Goal: Transaction & Acquisition: Purchase product/service

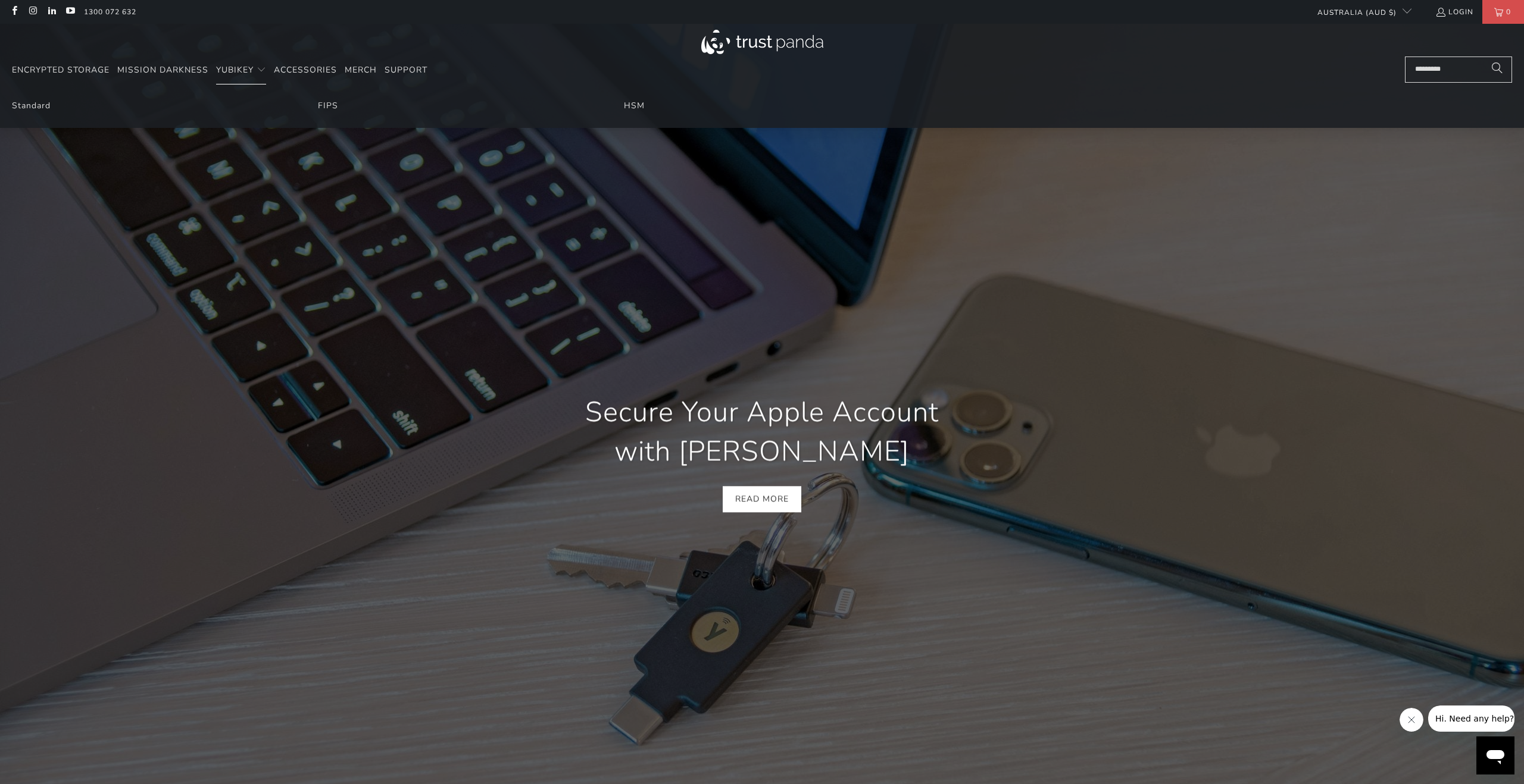
click at [36, 99] on li "Standard" at bounding box center [150, 106] width 276 height 13
click at [42, 102] on link "Standard" at bounding box center [31, 106] width 39 height 12
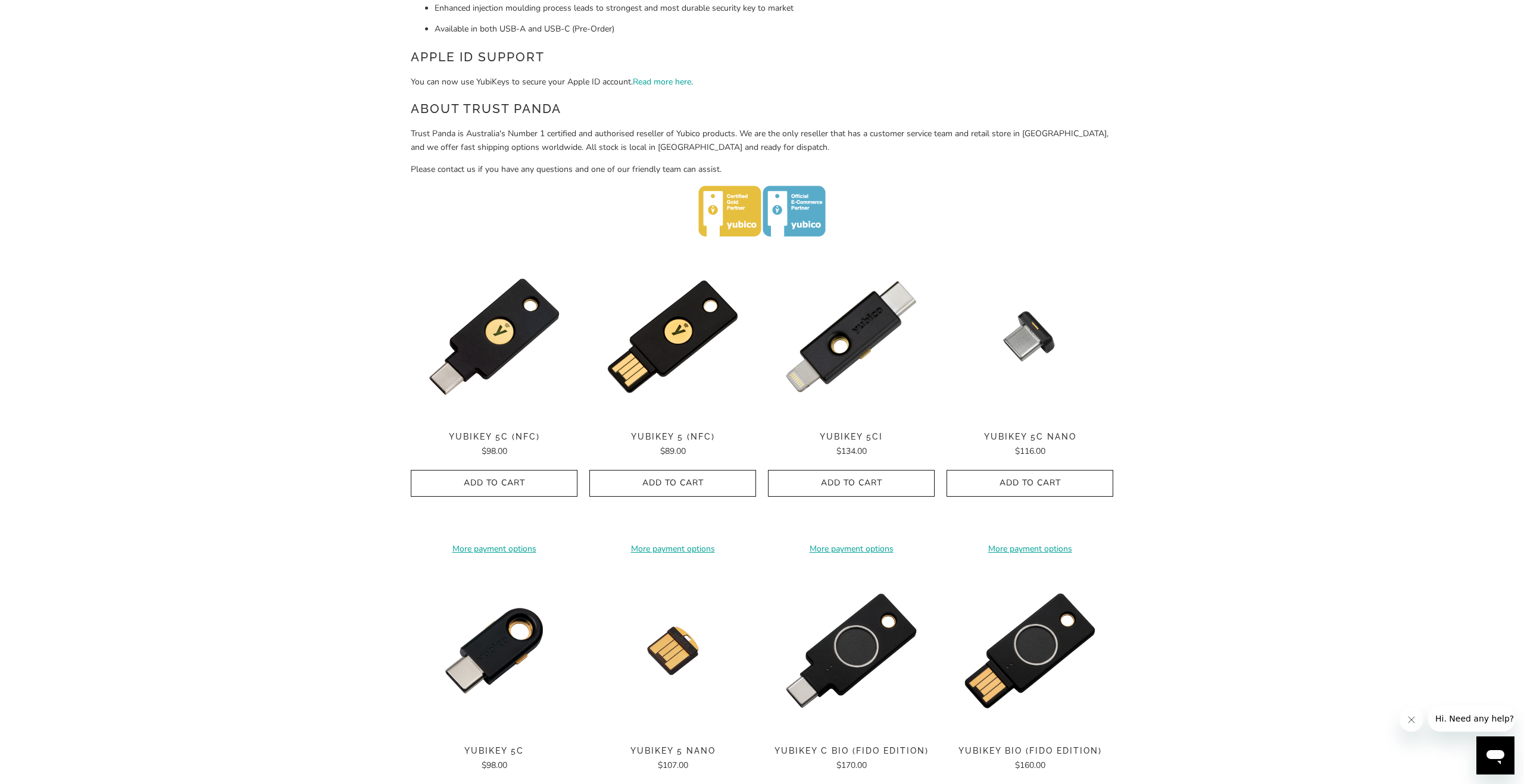
scroll to position [401, 0]
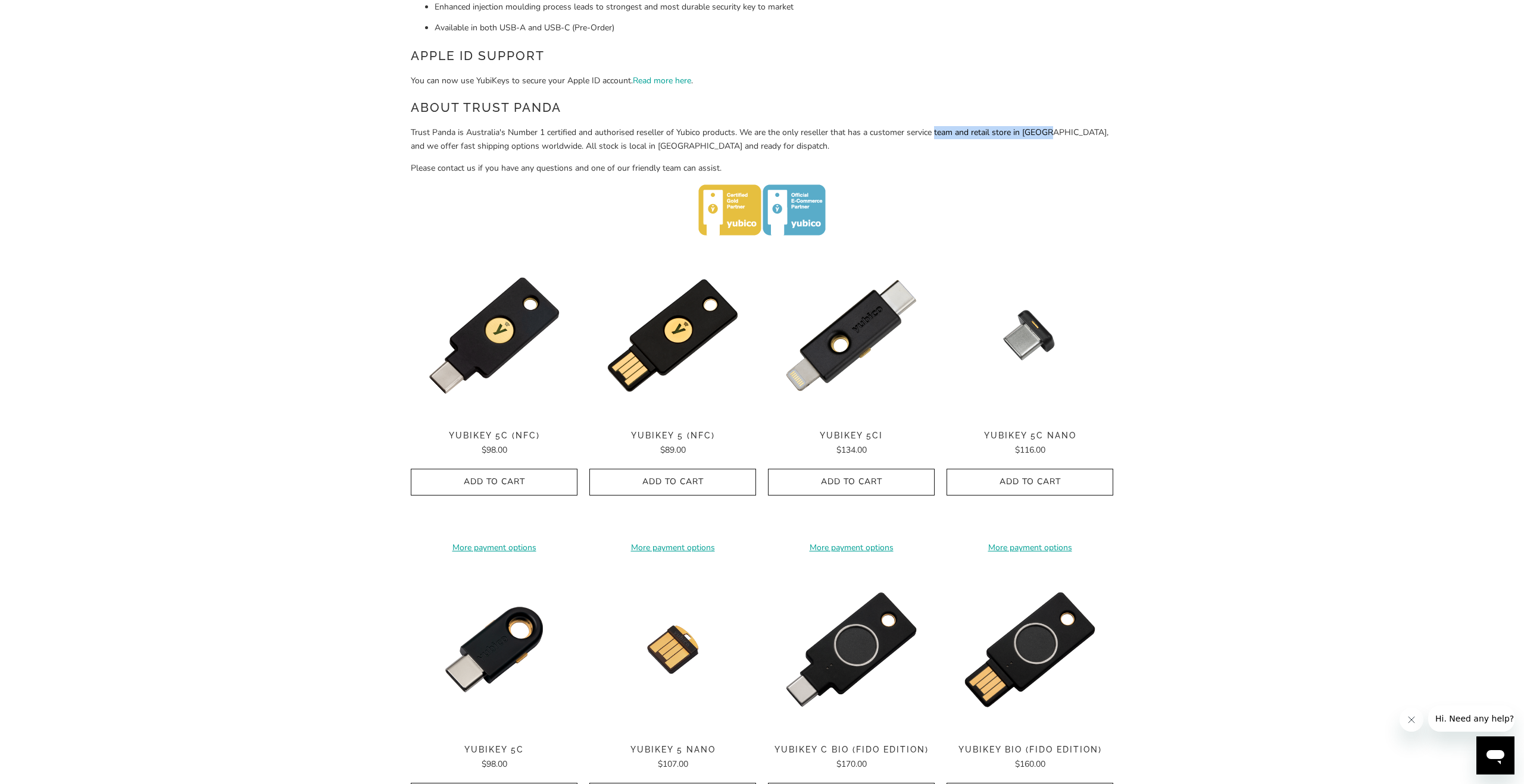
drag, startPoint x: 936, startPoint y: 133, endPoint x: 1051, endPoint y: 133, distance: 115.0
click at [1051, 133] on p "Trust Panda is Australia's Number 1 certified and authorised reseller of Yubico…" at bounding box center [762, 139] width 703 height 27
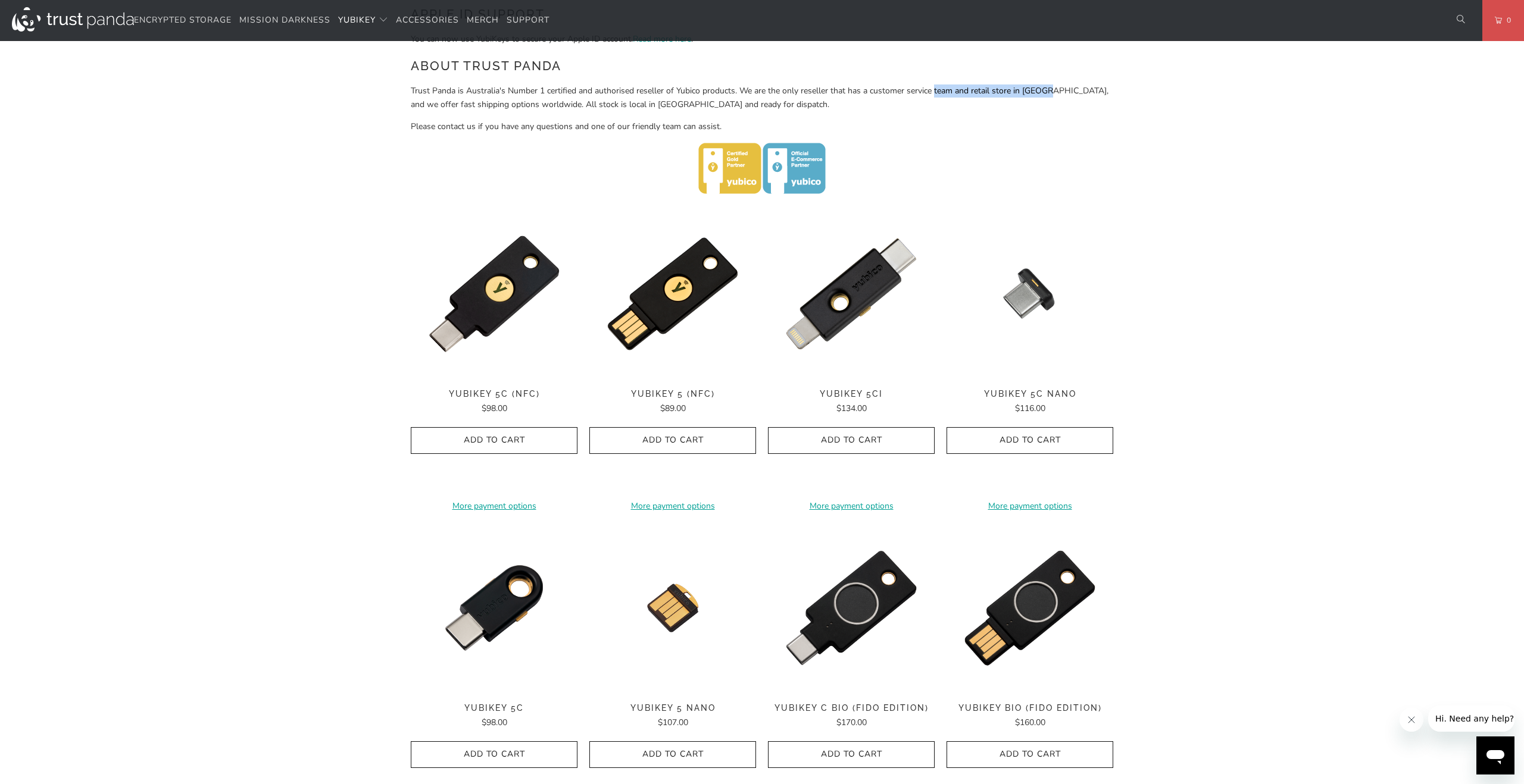
scroll to position [440, 0]
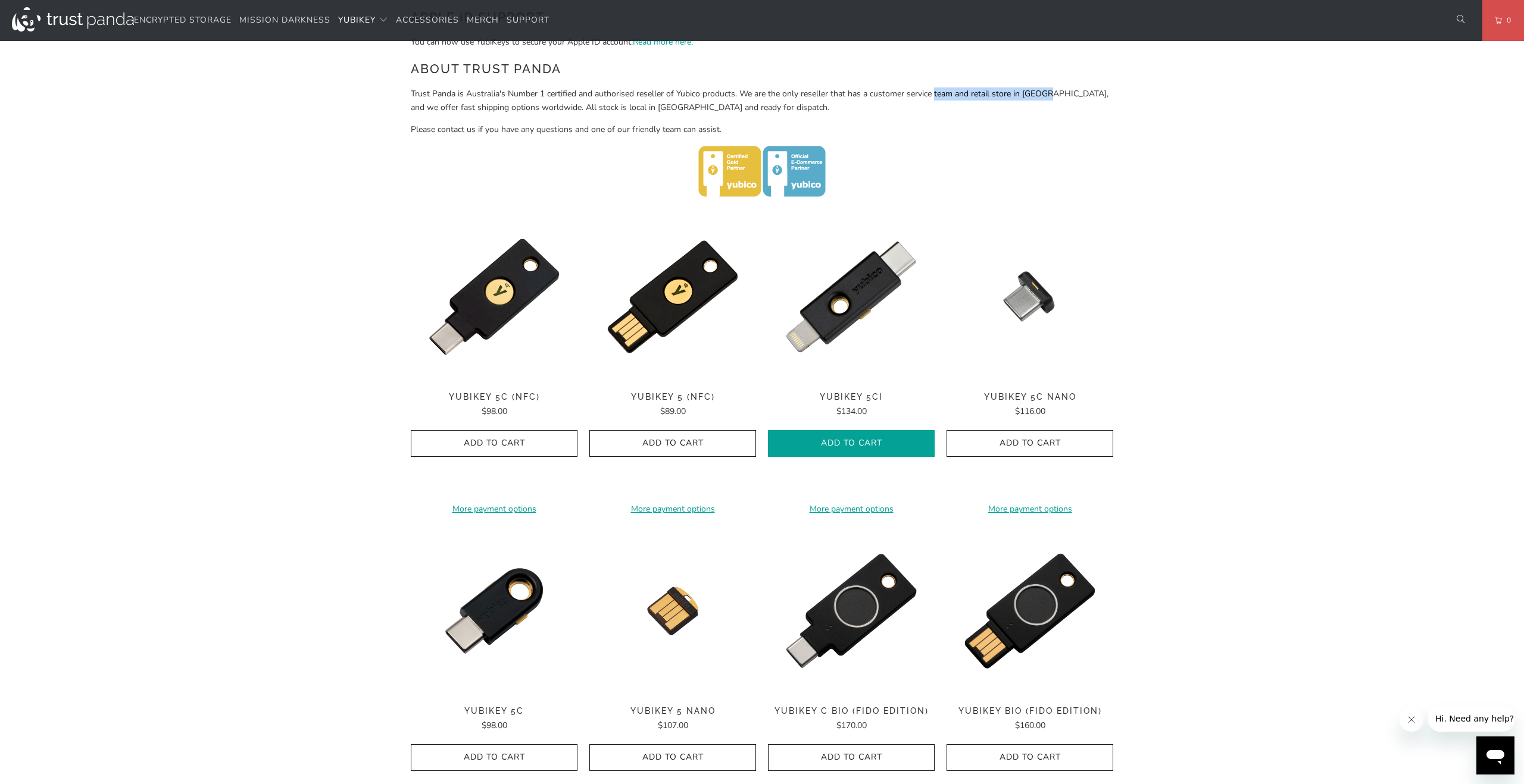
click at [867, 441] on span "Add to Cart" at bounding box center [851, 443] width 142 height 10
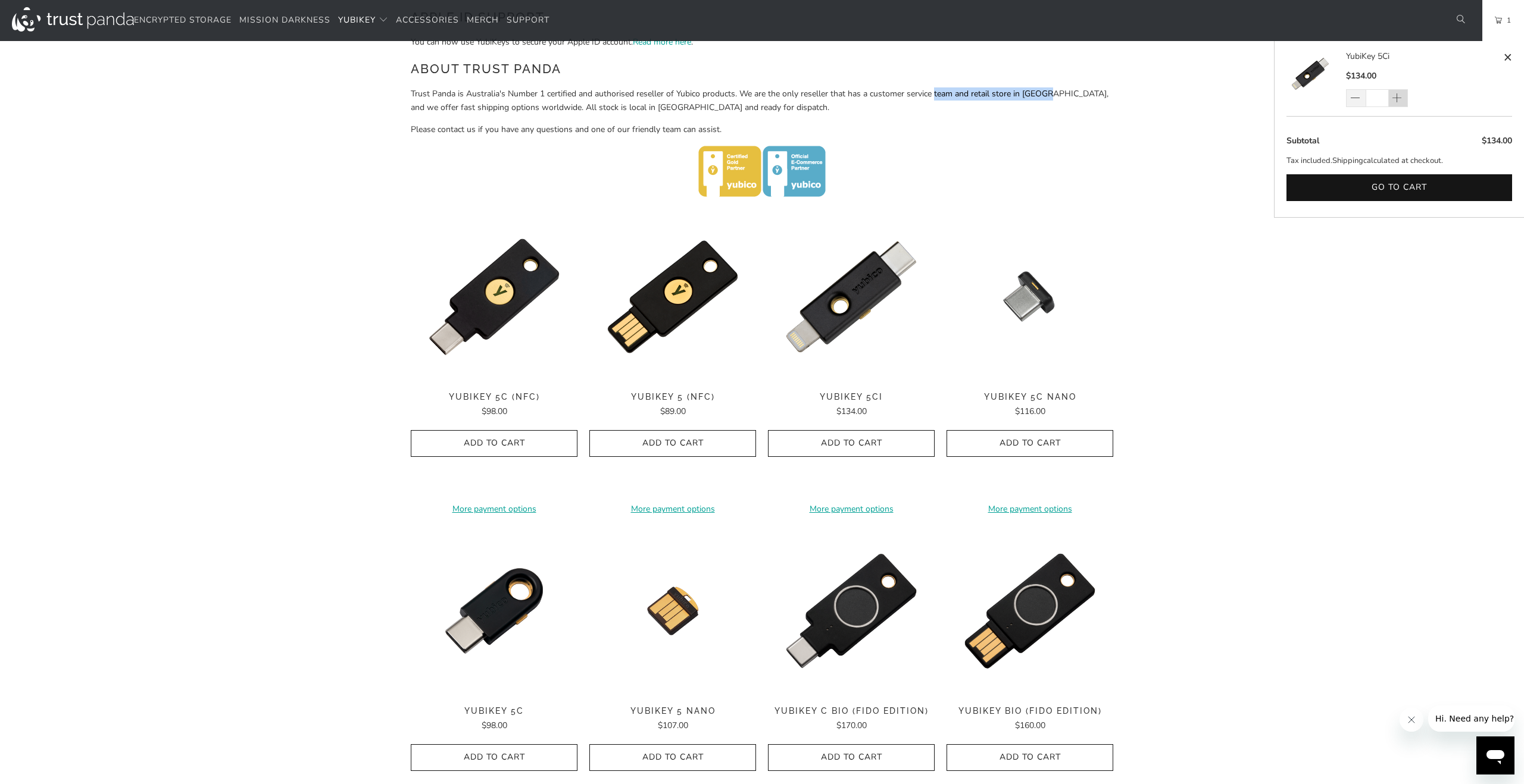
click at [1398, 99] on span at bounding box center [1397, 98] width 12 height 12
type input "*"
click at [1398, 99] on div "*" at bounding box center [1385, 98] width 77 height 18
click at [1399, 98] on span at bounding box center [1397, 98] width 12 height 12
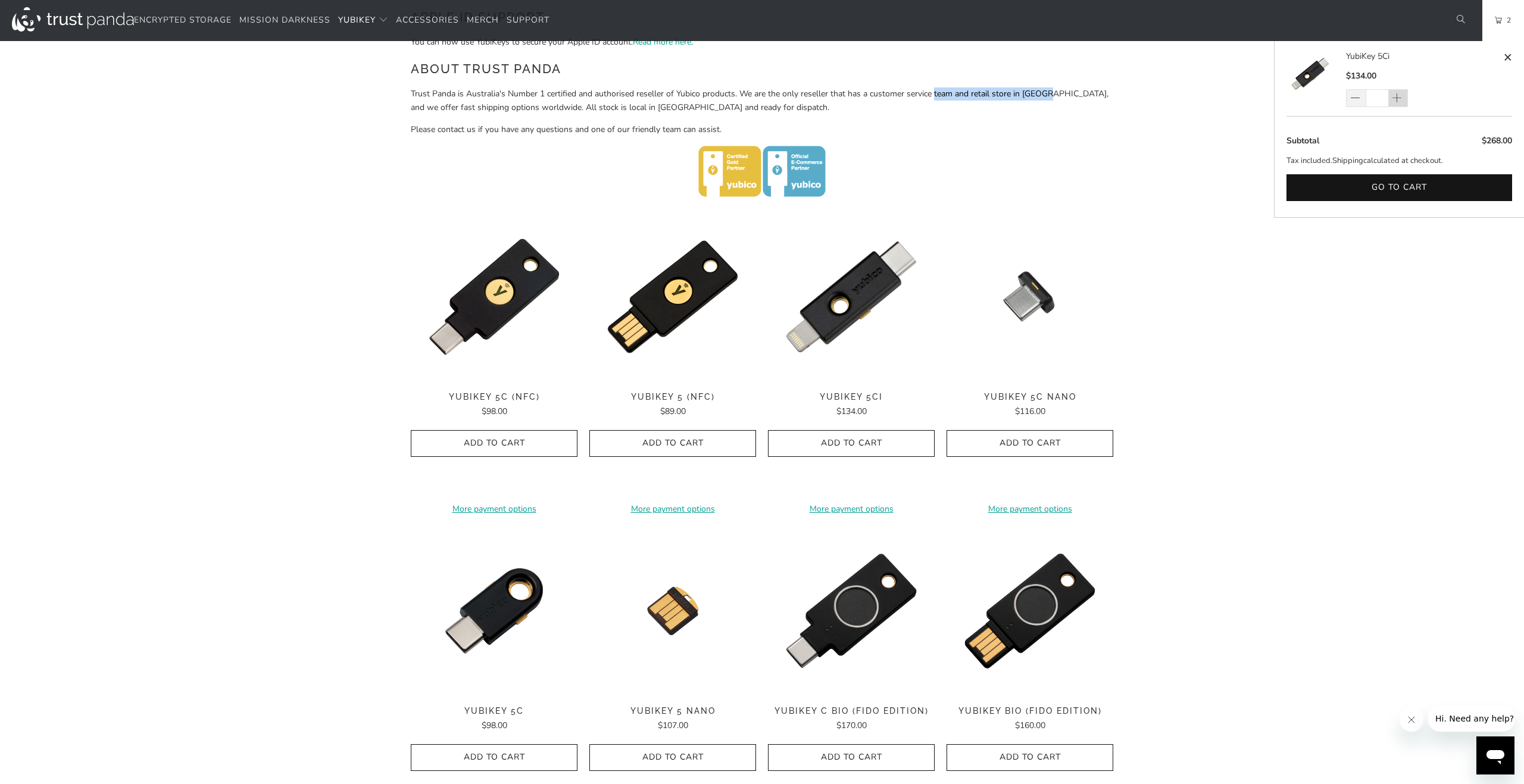
type input "*"
click at [1399, 98] on div "*" at bounding box center [1385, 98] width 77 height 18
click at [1399, 102] on span at bounding box center [1397, 98] width 12 height 12
type input "*"
click at [1397, 98] on span at bounding box center [1397, 98] width 12 height 12
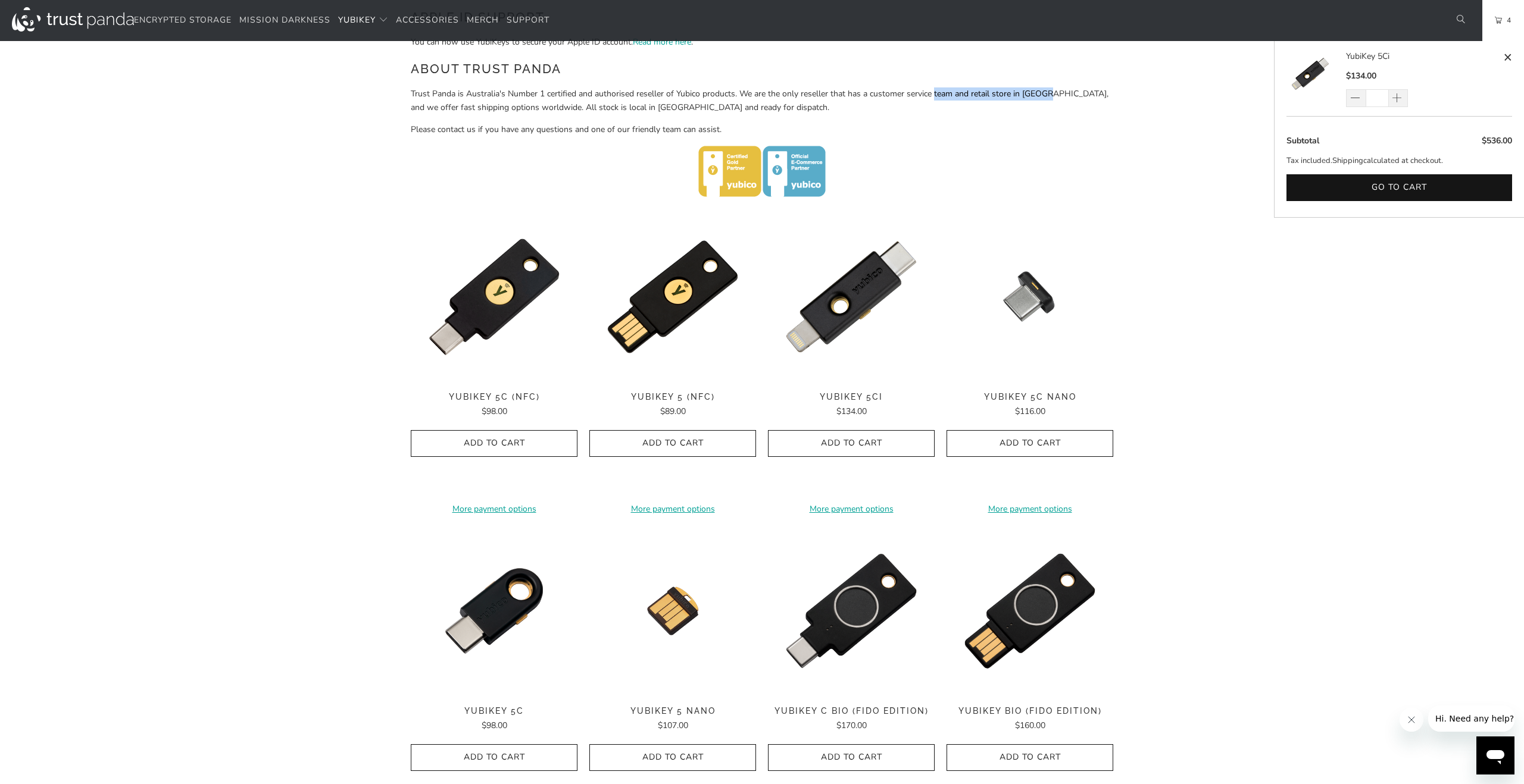
type input "*"
click at [1401, 98] on span at bounding box center [1397, 98] width 12 height 12
type input "*"
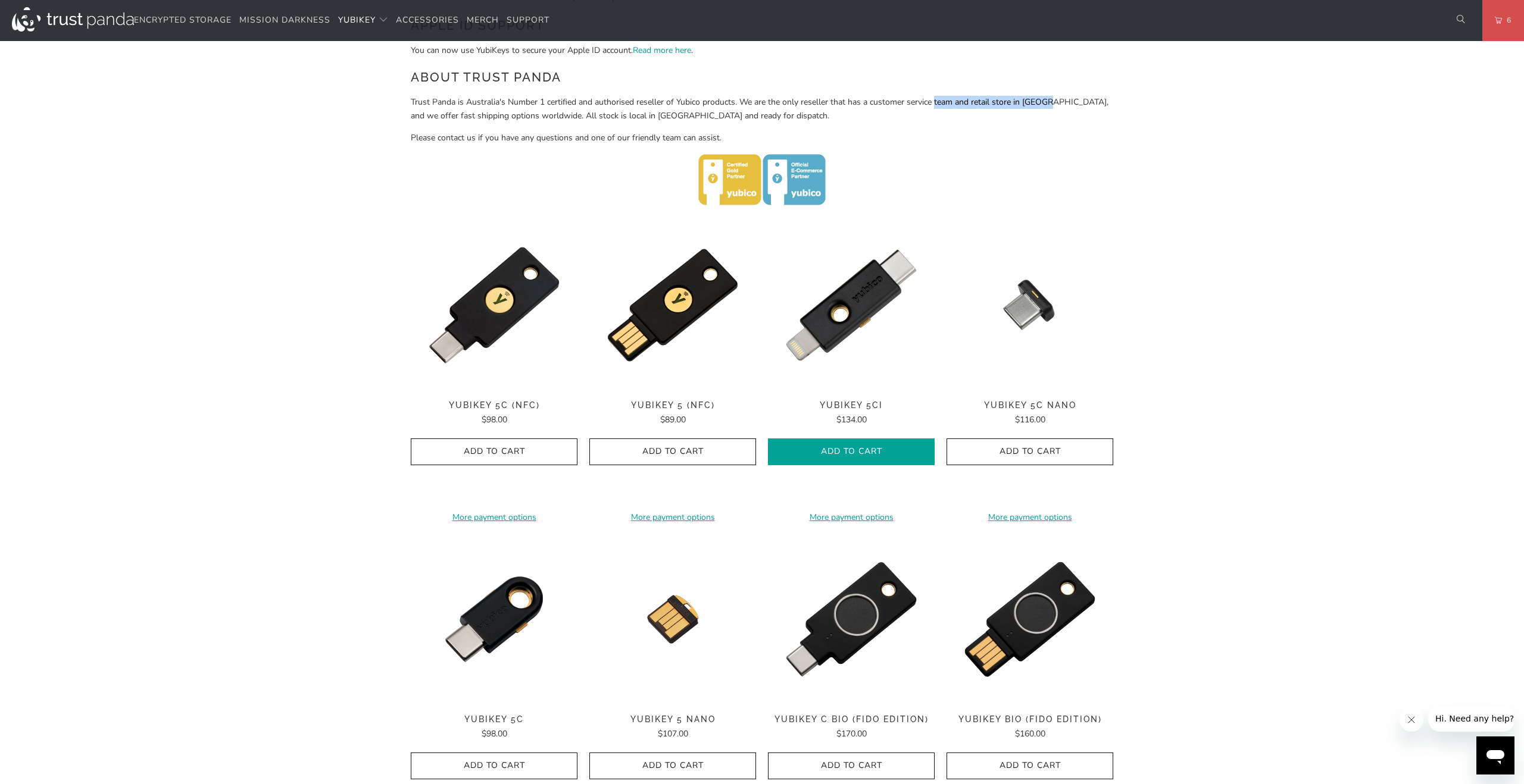
scroll to position [431, 0]
click at [903, 448] on span "Add to Cart" at bounding box center [851, 453] width 142 height 10
click at [1504, 23] on span "6" at bounding box center [1506, 20] width 9 height 13
